Goal: Task Accomplishment & Management: Manage account settings

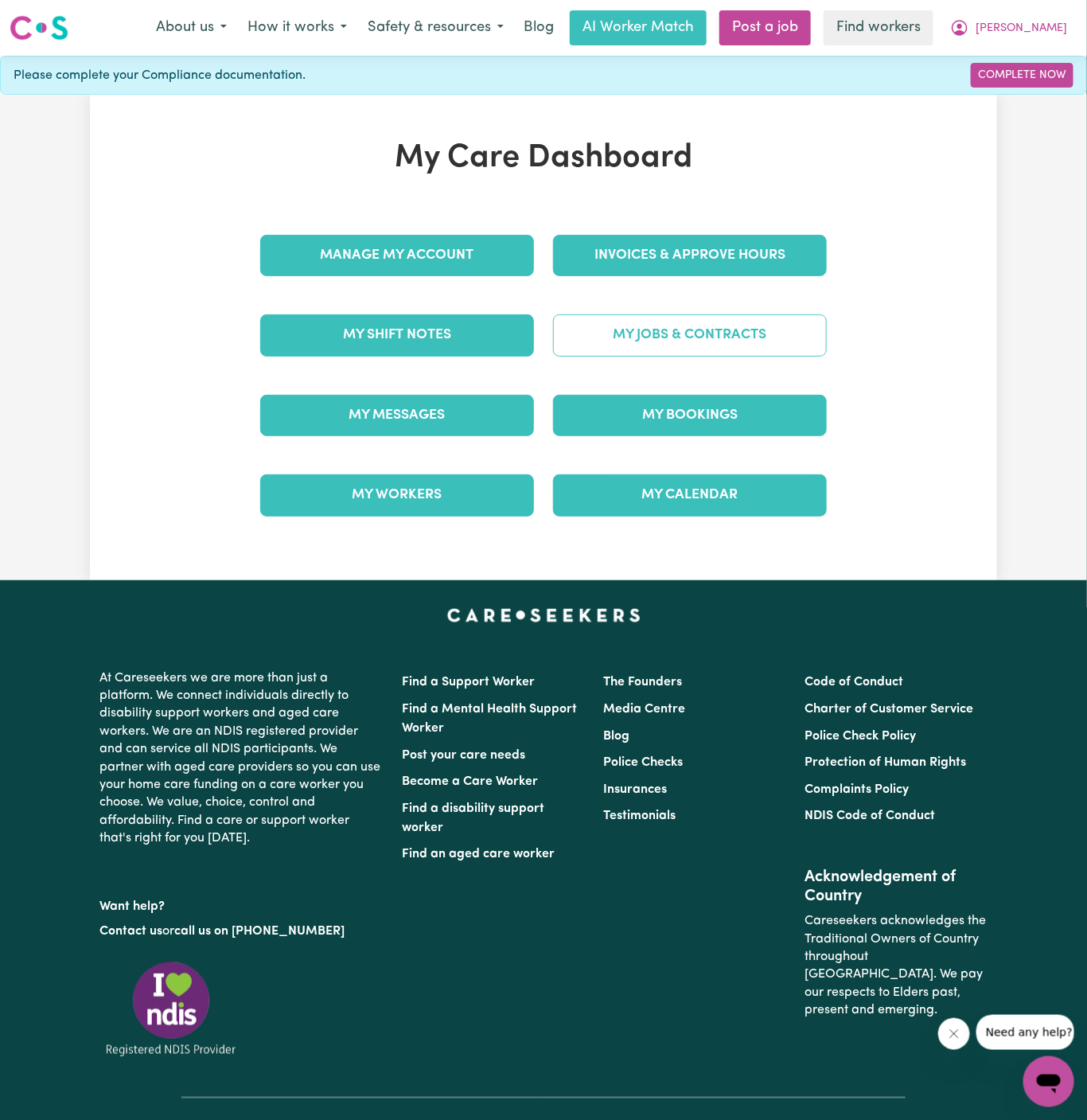
click at [689, 321] on link "My Jobs & Contracts" at bounding box center [689, 334] width 274 height 41
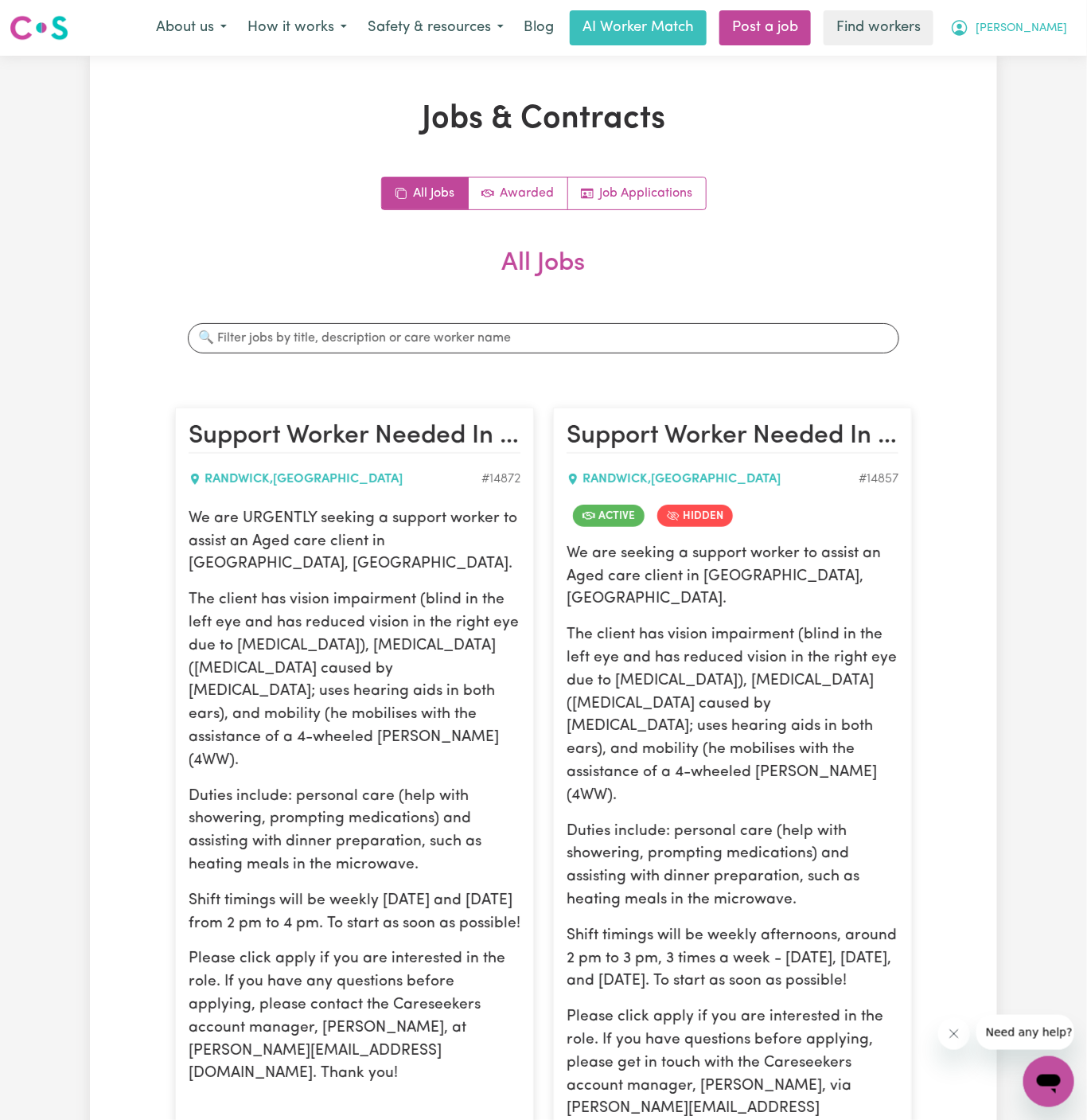
click at [1054, 25] on span "[PERSON_NAME]" at bounding box center [1021, 29] width 91 height 18
click at [1042, 52] on link "My Dashboard" at bounding box center [1013, 62] width 126 height 30
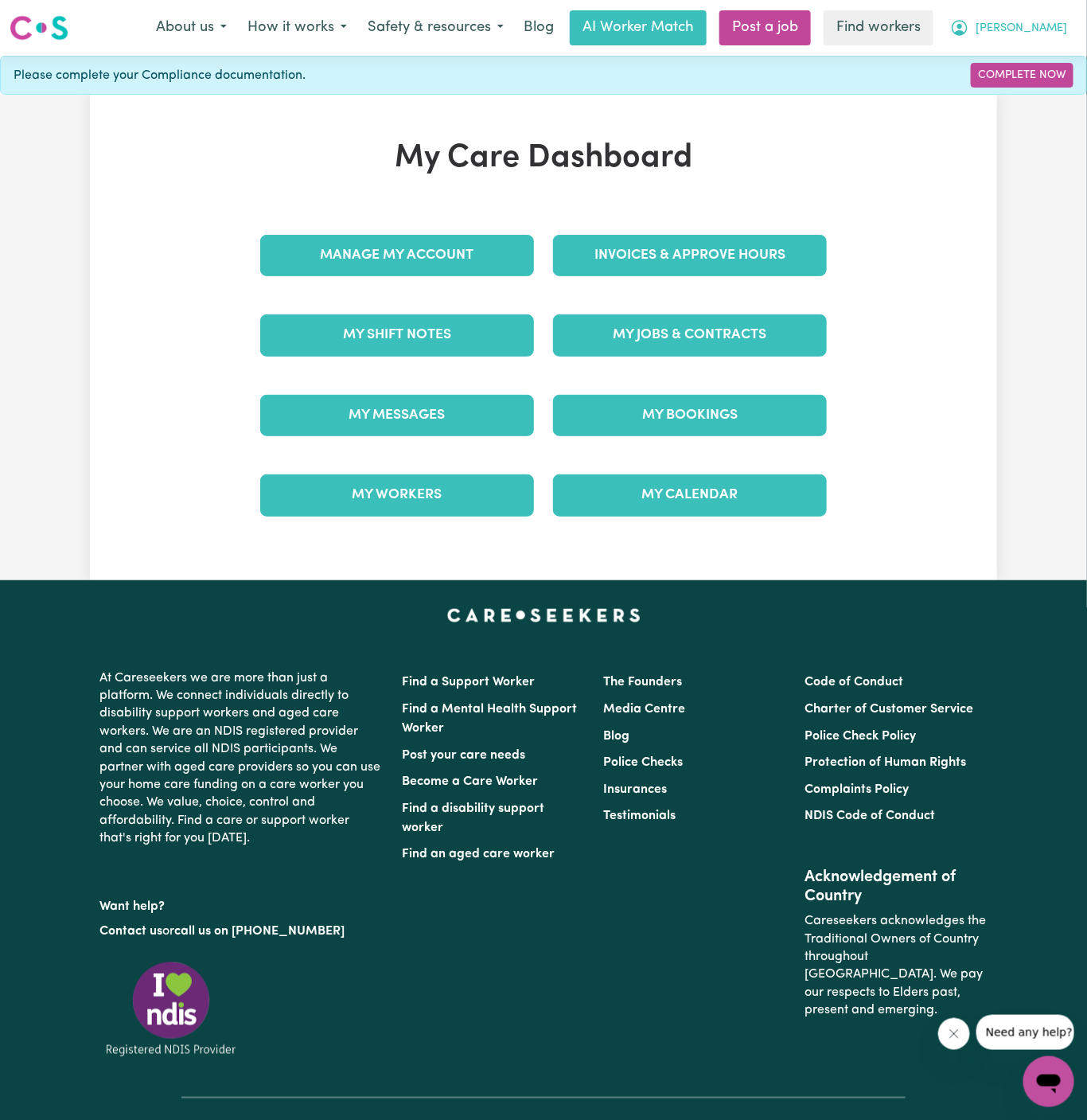
click at [1042, 38] on button "[PERSON_NAME]" at bounding box center [1008, 28] width 137 height 33
click at [1030, 96] on link "Logout" at bounding box center [1013, 92] width 126 height 30
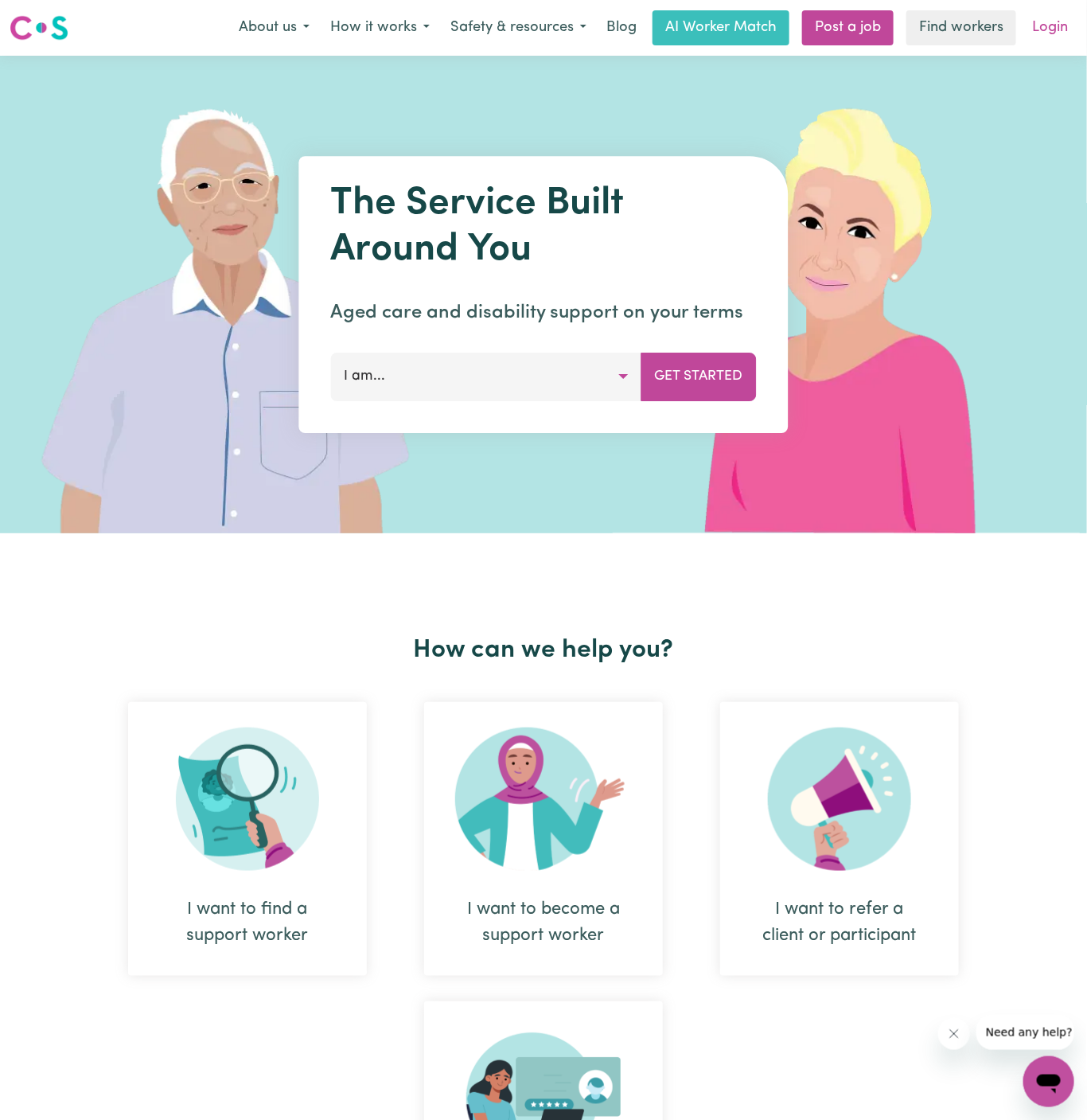
click at [1053, 32] on link "Login" at bounding box center [1049, 28] width 55 height 35
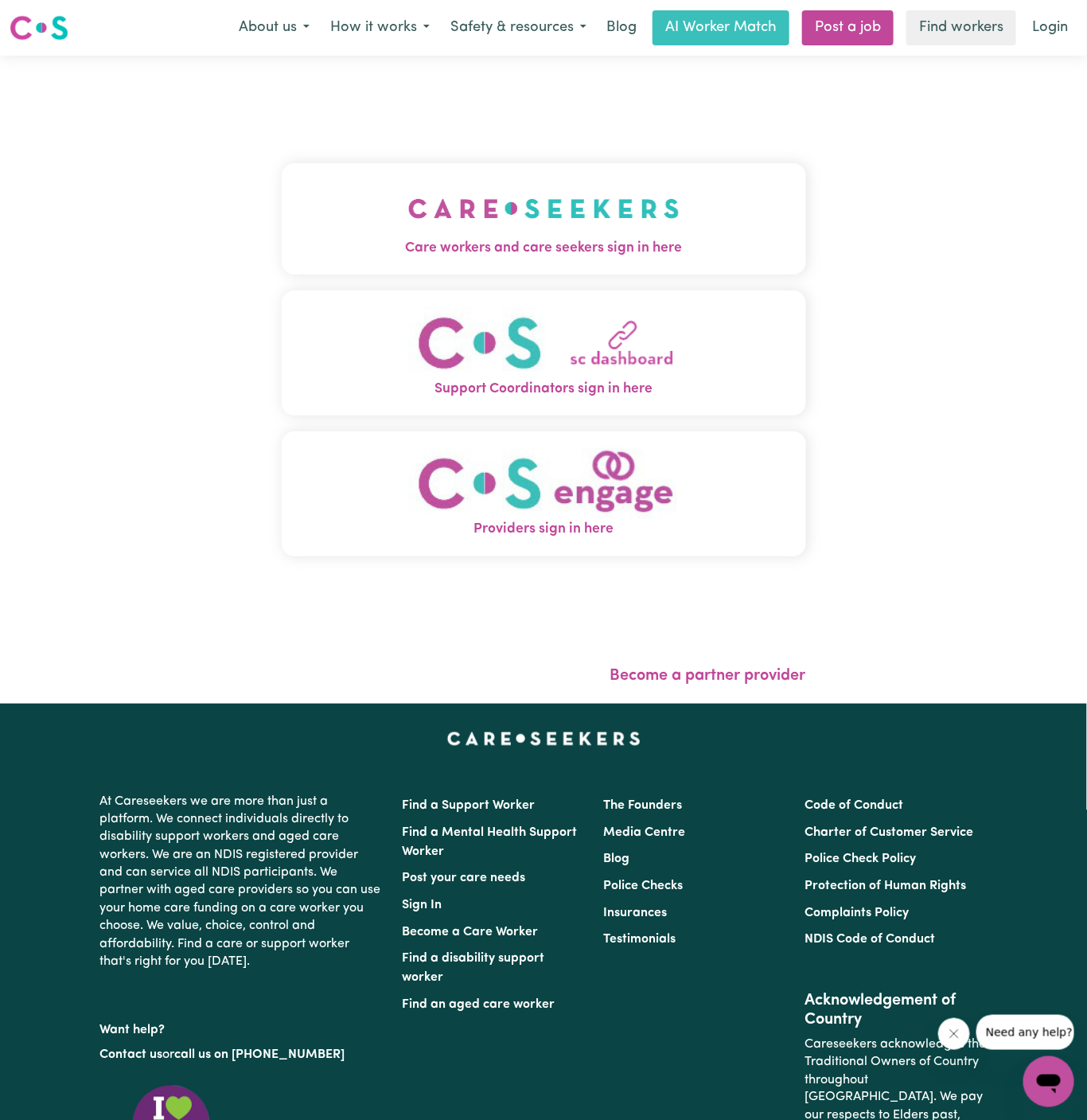
click at [697, 238] on span "Care workers and care seekers sign in here" at bounding box center [544, 248] width 524 height 21
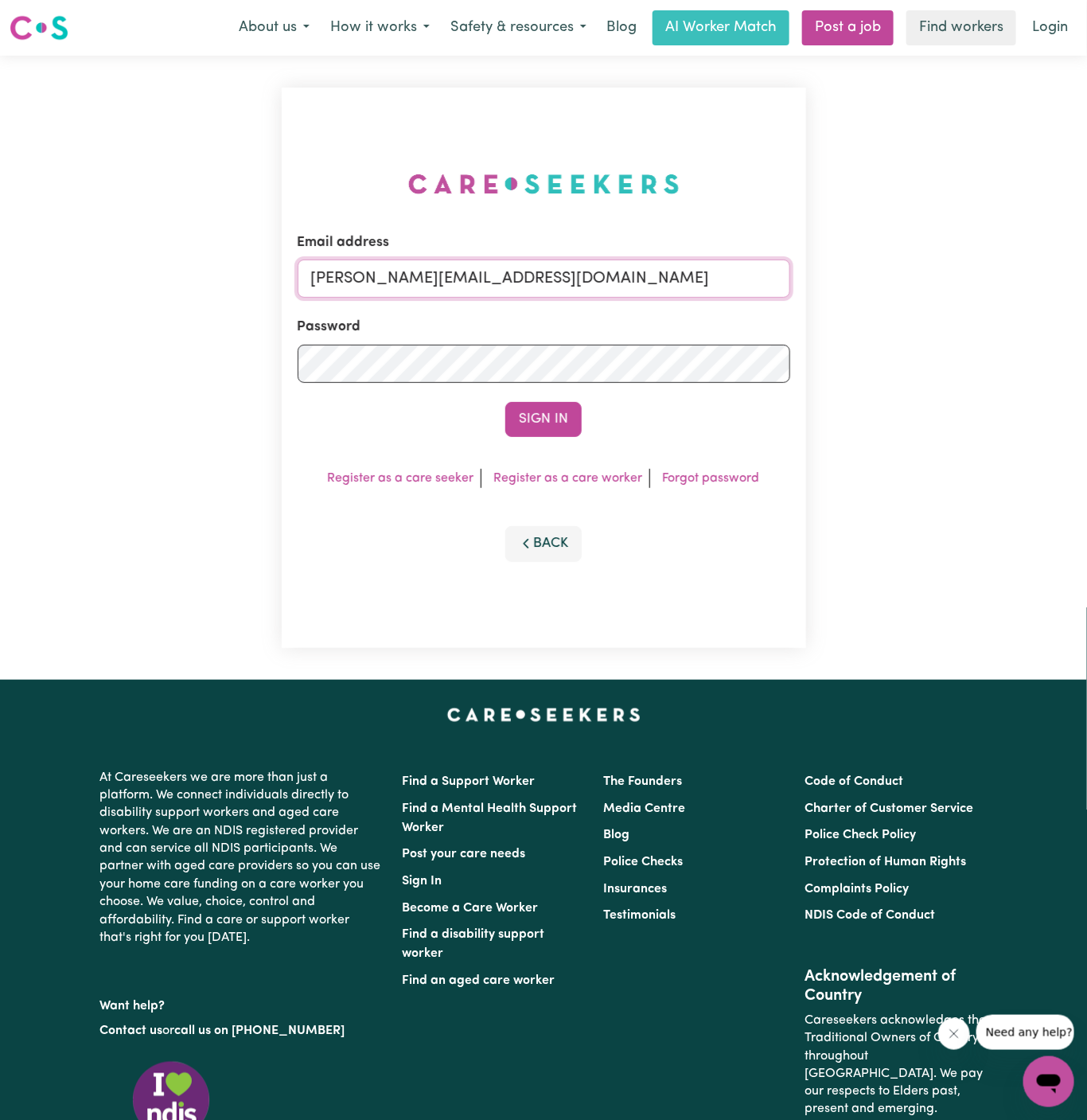
click at [704, 281] on input "[PERSON_NAME][EMAIL_ADDRESS][DOMAIN_NAME]" at bounding box center [544, 278] width 492 height 38
drag, startPoint x: 388, startPoint y: 278, endPoint x: 850, endPoint y: 278, distance: 462.0
click at [850, 278] on div "Email address [EMAIL_ADDRESS][DOMAIN_NAME] Password Sign In Register as a care …" at bounding box center [544, 367] width 1087 height 624
click at [505, 402] on button "Sign In" at bounding box center [543, 420] width 77 height 35
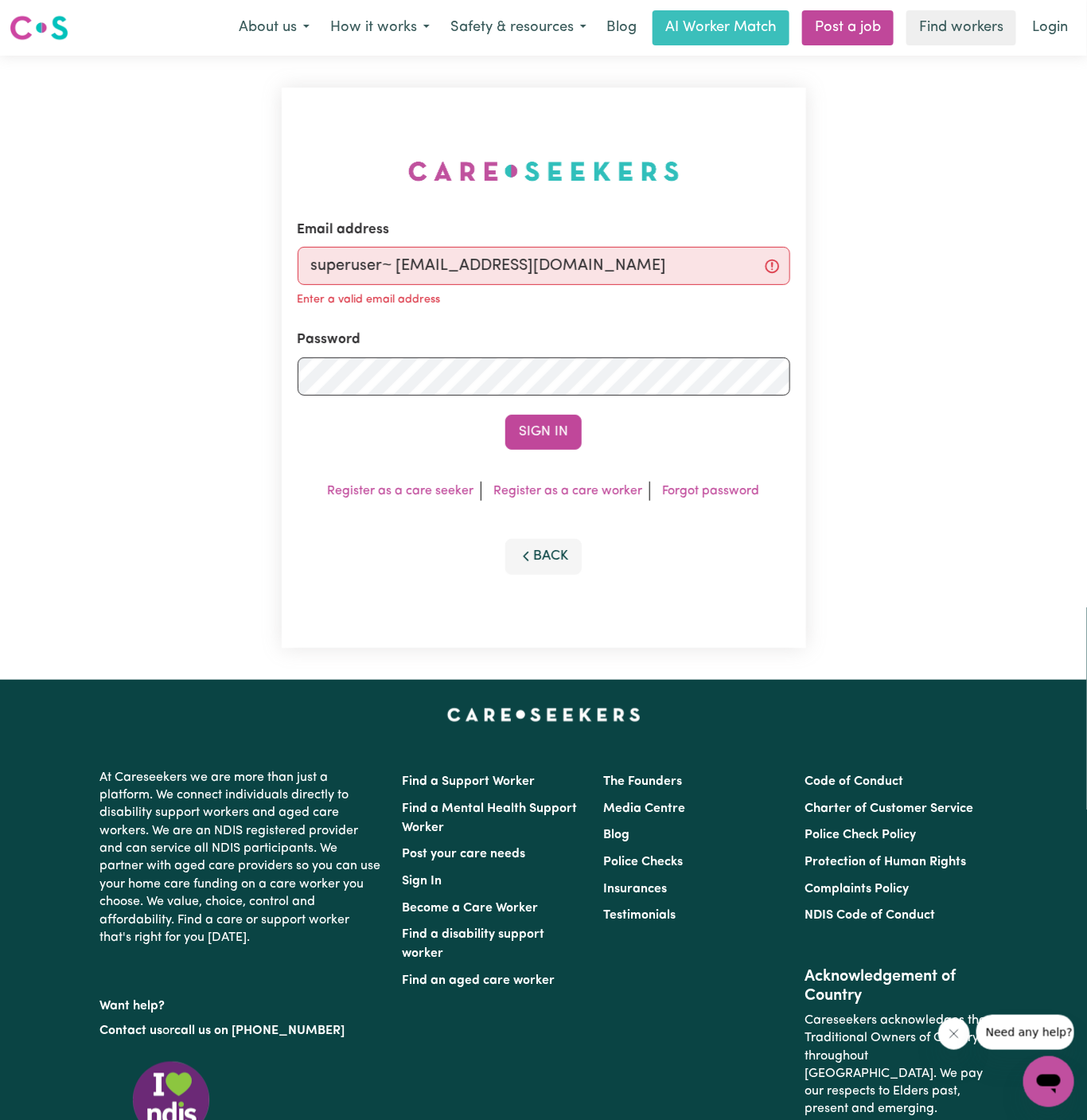
click at [490, 246] on div "Email address superuser~ [EMAIL_ADDRESS][DOMAIN_NAME] Enter a valid email addre…" at bounding box center [544, 265] width 492 height 91
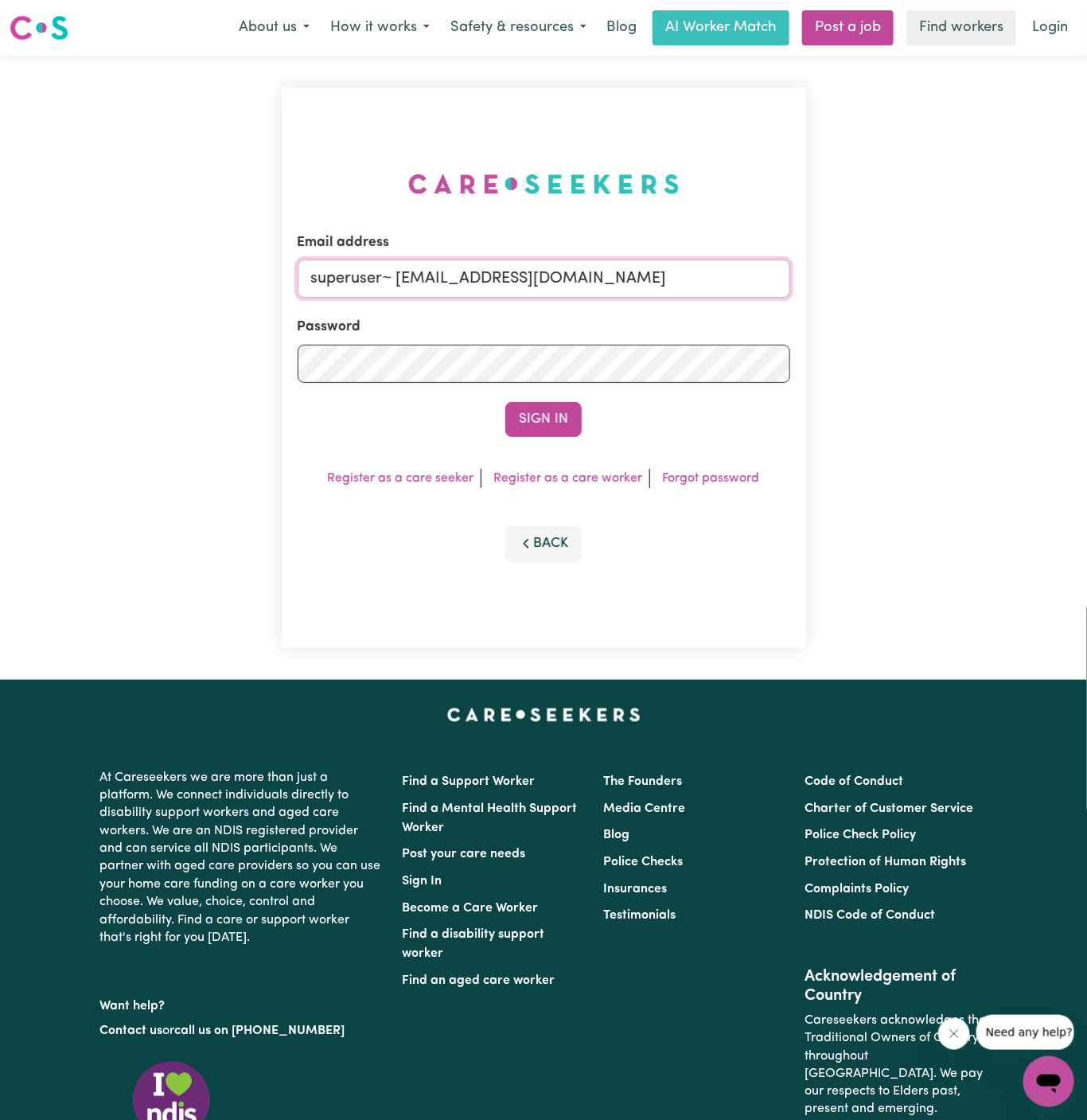
click at [400, 266] on input "superuser~ [EMAIL_ADDRESS][DOMAIN_NAME]" at bounding box center [544, 278] width 492 height 38
click at [505, 402] on button "Sign In" at bounding box center [543, 420] width 77 height 35
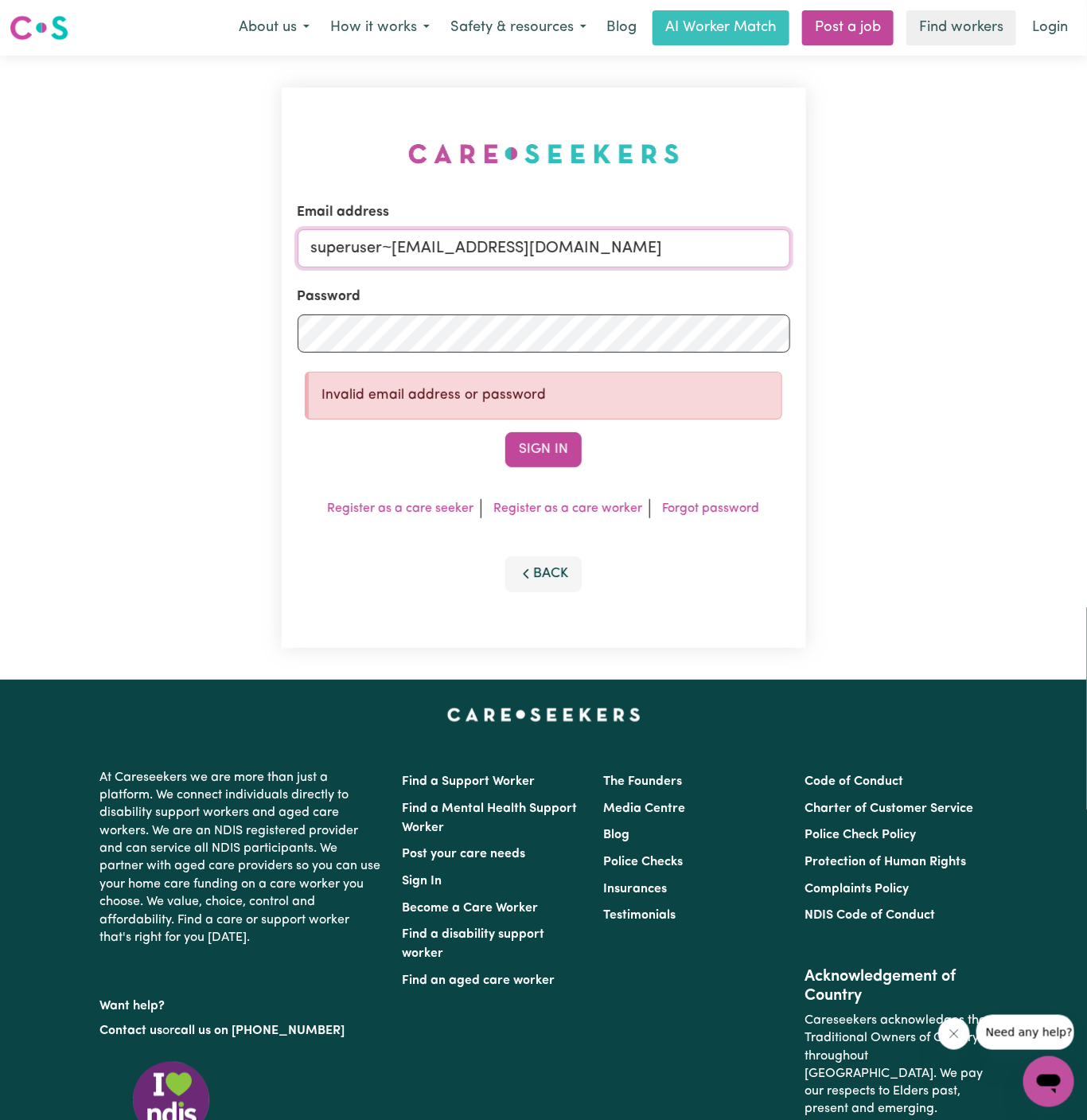
type input "superuser~[EMAIL_ADDRESS][DOMAIN_NAME]"
click at [505, 432] on button "Sign In" at bounding box center [543, 450] width 77 height 35
